Goal: Book appointment/travel/reservation

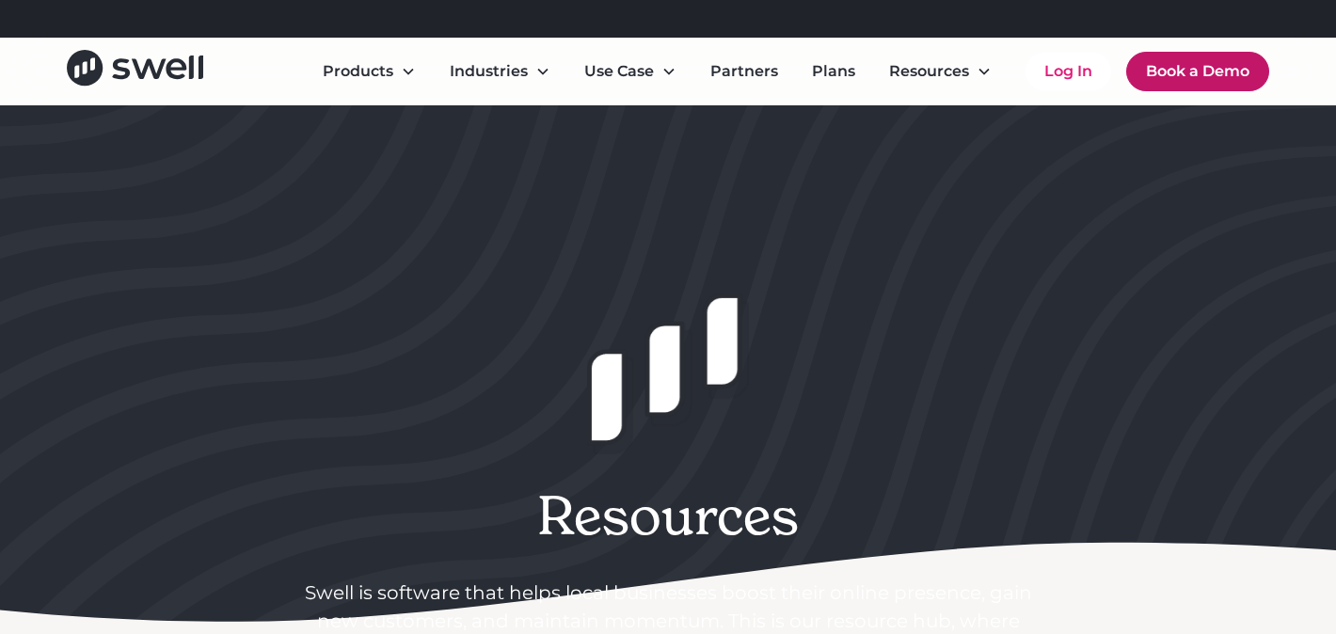
click at [1210, 77] on link "Book a Demo" at bounding box center [1197, 72] width 143 height 40
click at [1172, 73] on link "Book a Demo" at bounding box center [1197, 72] width 143 height 40
